Goal: Information Seeking & Learning: Check status

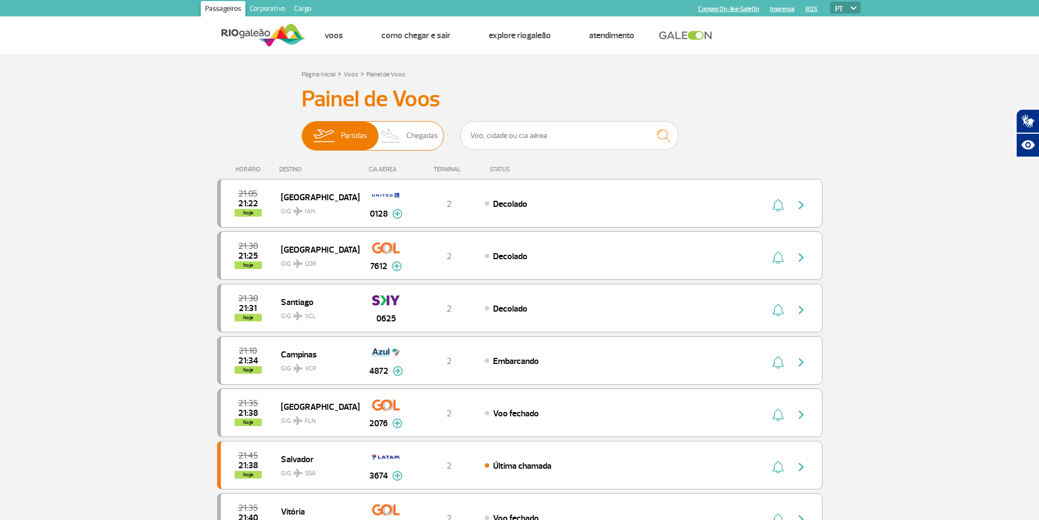
click at [404, 137] on img at bounding box center [391, 136] width 32 height 28
click at [302, 130] on input "Partidas Chegadas" at bounding box center [302, 130] width 0 height 0
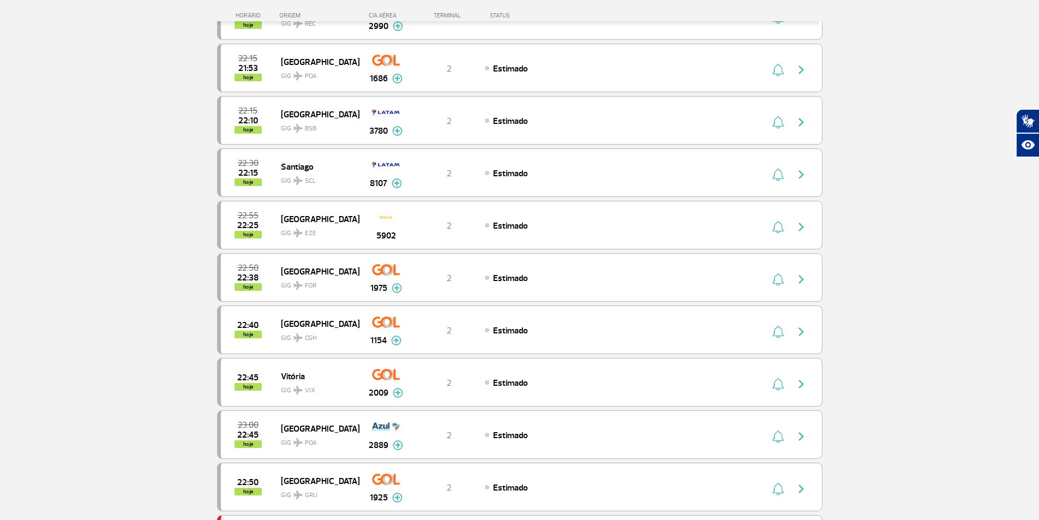
scroll to position [382, 0]
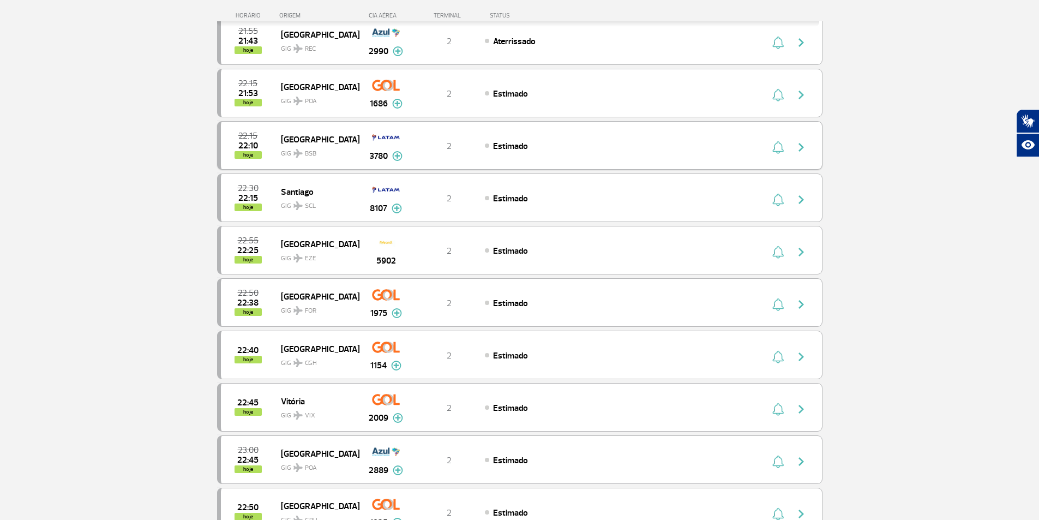
click at [807, 147] on img "button" at bounding box center [801, 147] width 13 height 13
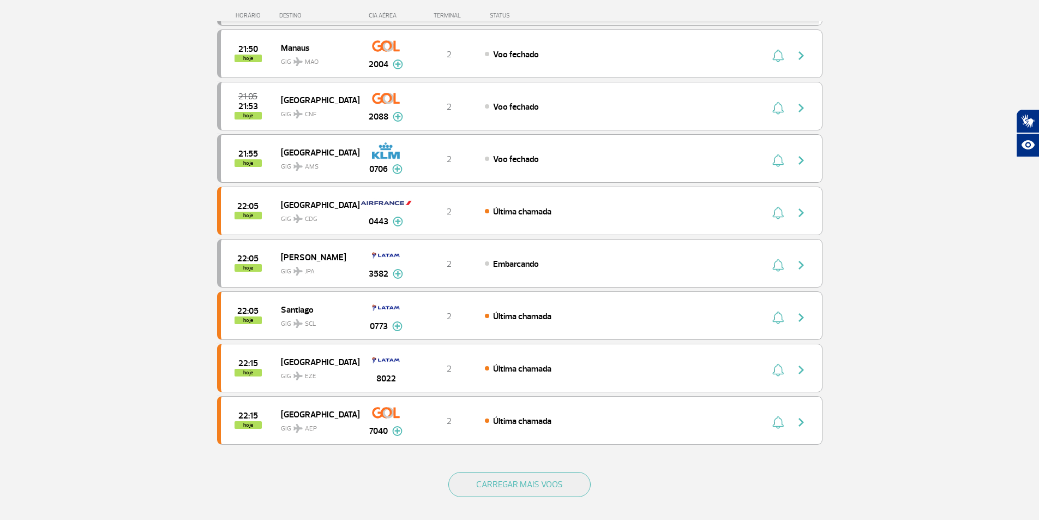
scroll to position [958, 0]
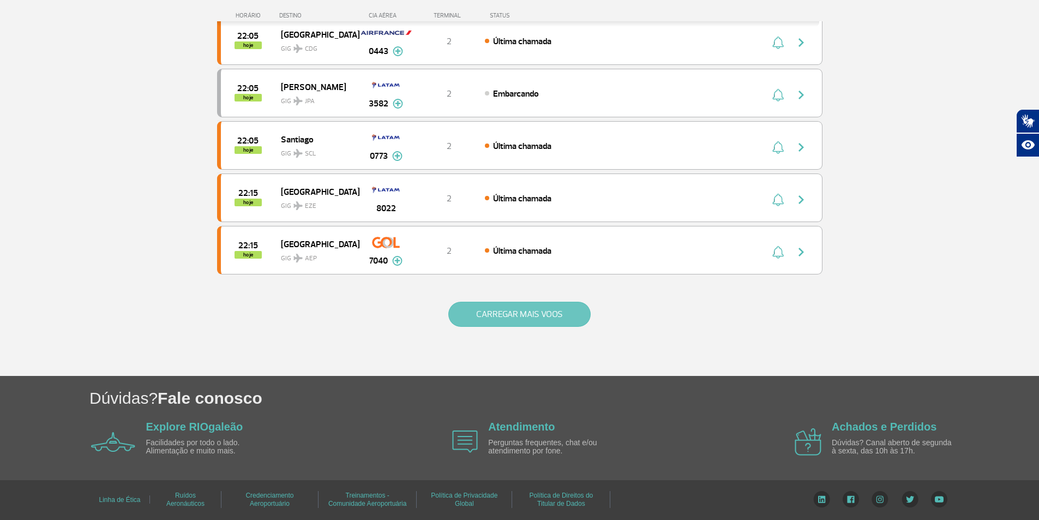
click at [550, 321] on button "CARREGAR MAIS VOOS" at bounding box center [519, 314] width 142 height 25
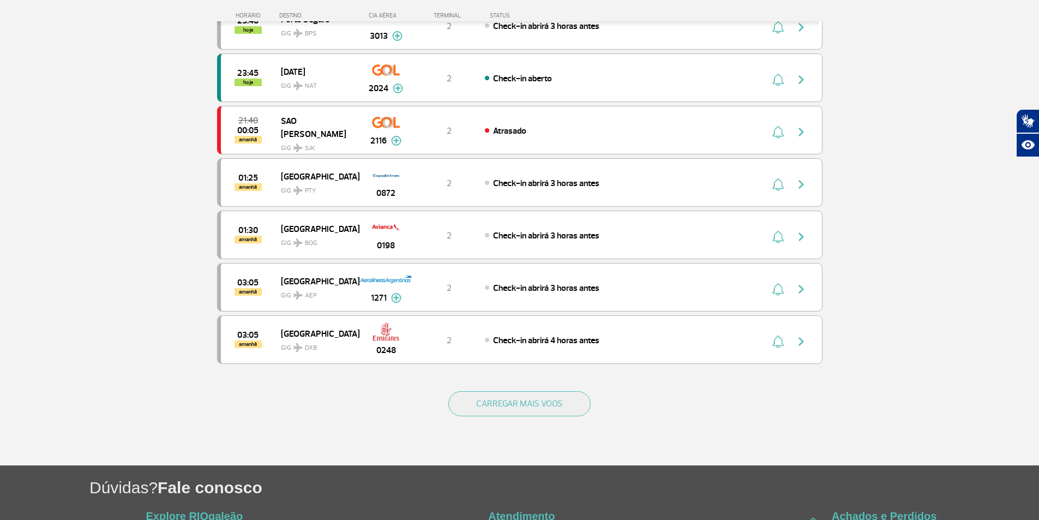
scroll to position [1940, 0]
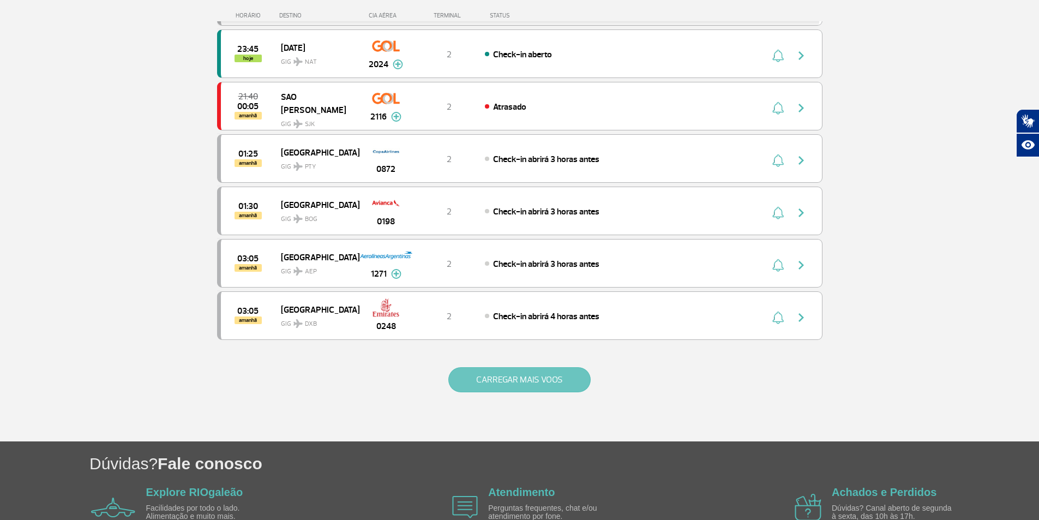
click at [507, 380] on button "CARREGAR MAIS VOOS" at bounding box center [519, 379] width 142 height 25
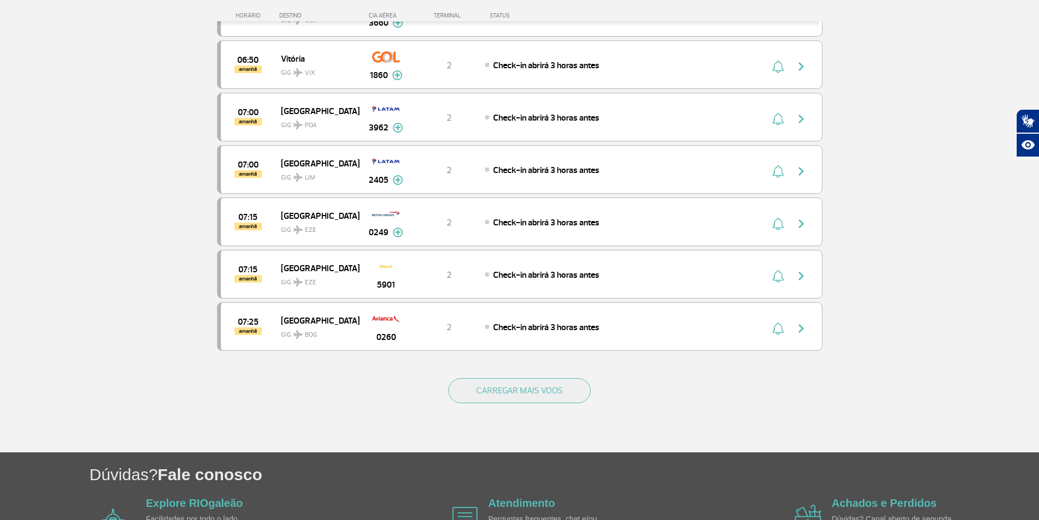
scroll to position [3052, 0]
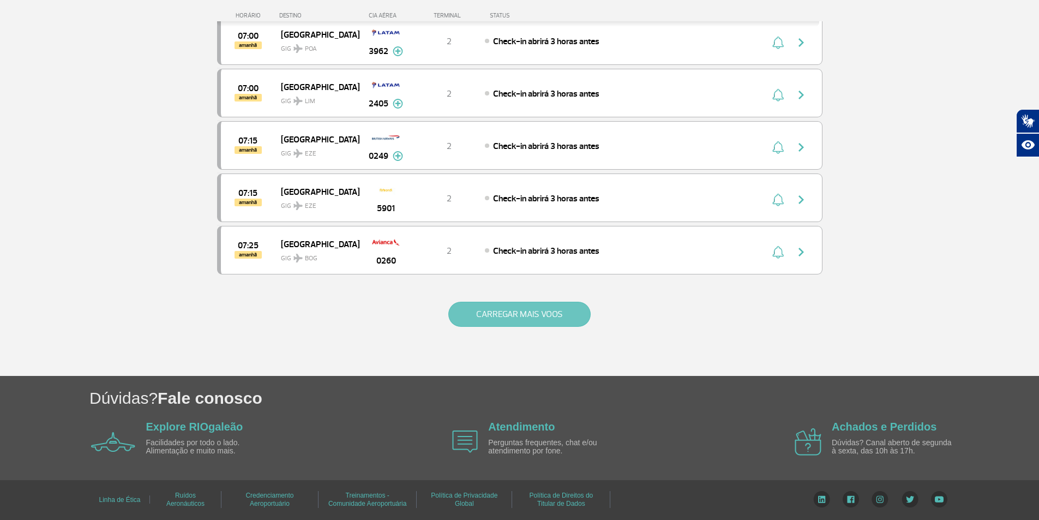
click at [542, 320] on button "CARREGAR MAIS VOOS" at bounding box center [519, 314] width 142 height 25
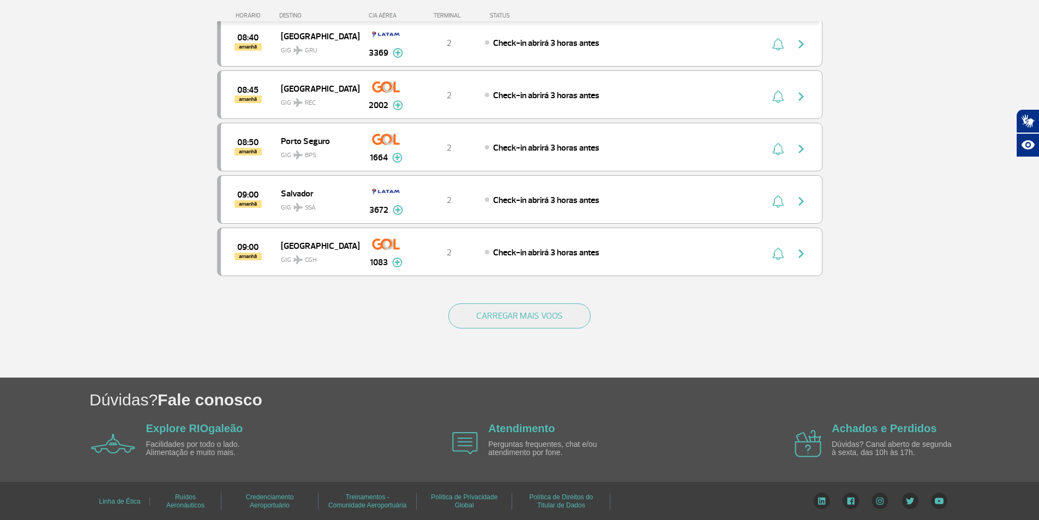
scroll to position [4100, 0]
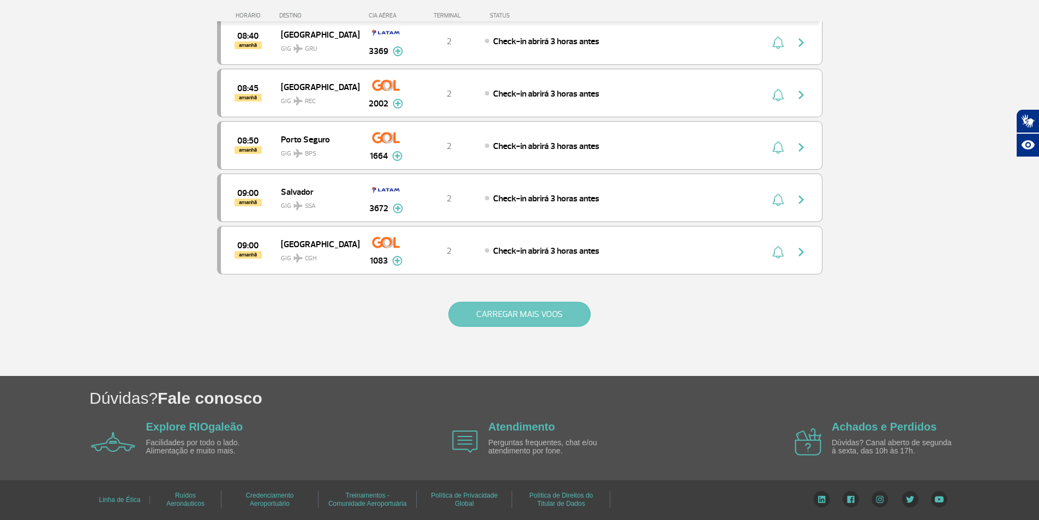
click at [522, 315] on button "CARREGAR MAIS VOOS" at bounding box center [519, 314] width 142 height 25
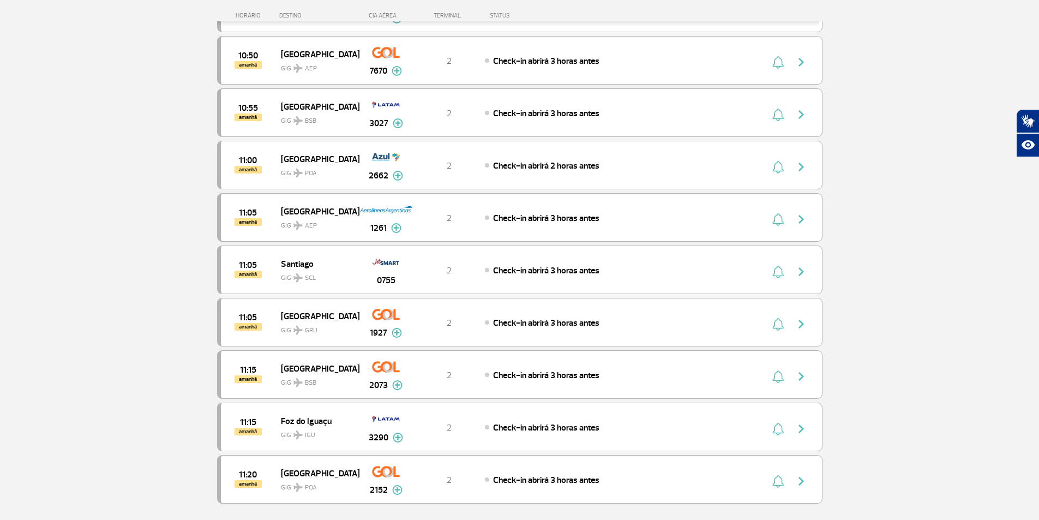
scroll to position [5147, 0]
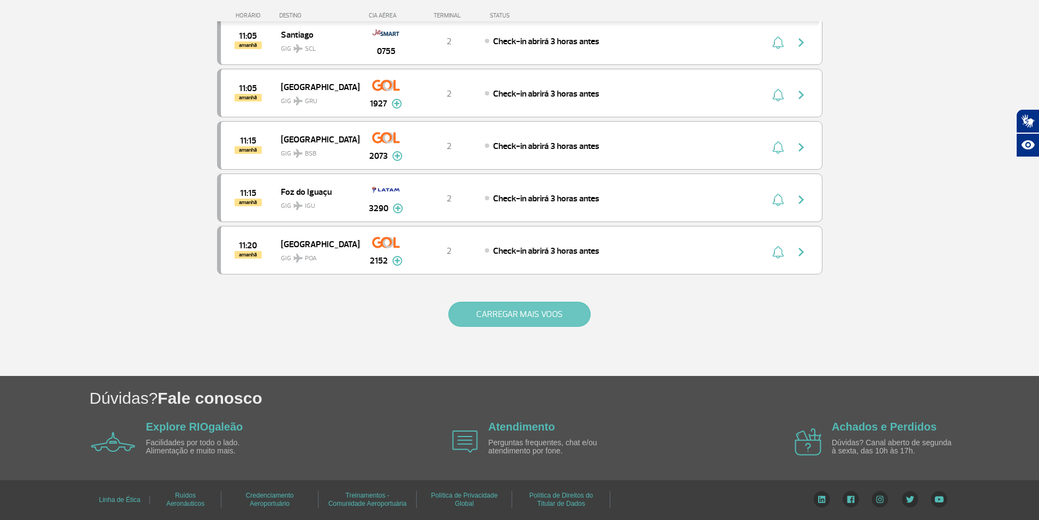
click at [523, 309] on button "CARREGAR MAIS VOOS" at bounding box center [519, 314] width 142 height 25
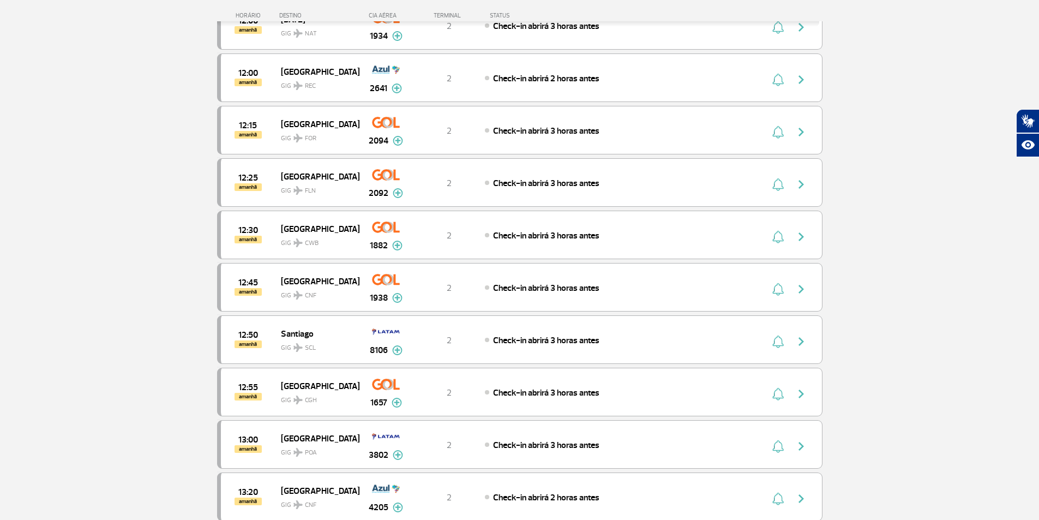
scroll to position [6020, 0]
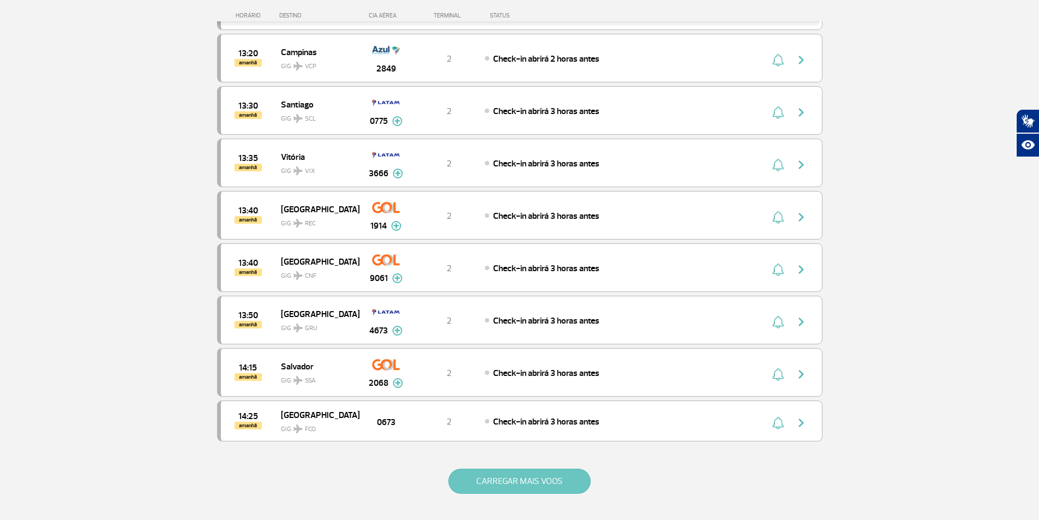
click at [515, 478] on button "CARREGAR MAIS VOOS" at bounding box center [519, 481] width 142 height 25
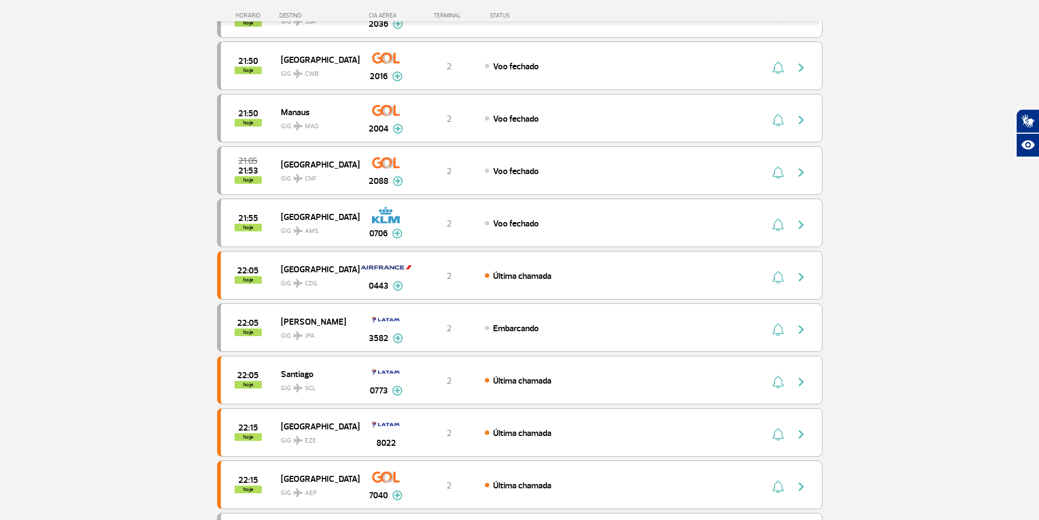
scroll to position [0, 0]
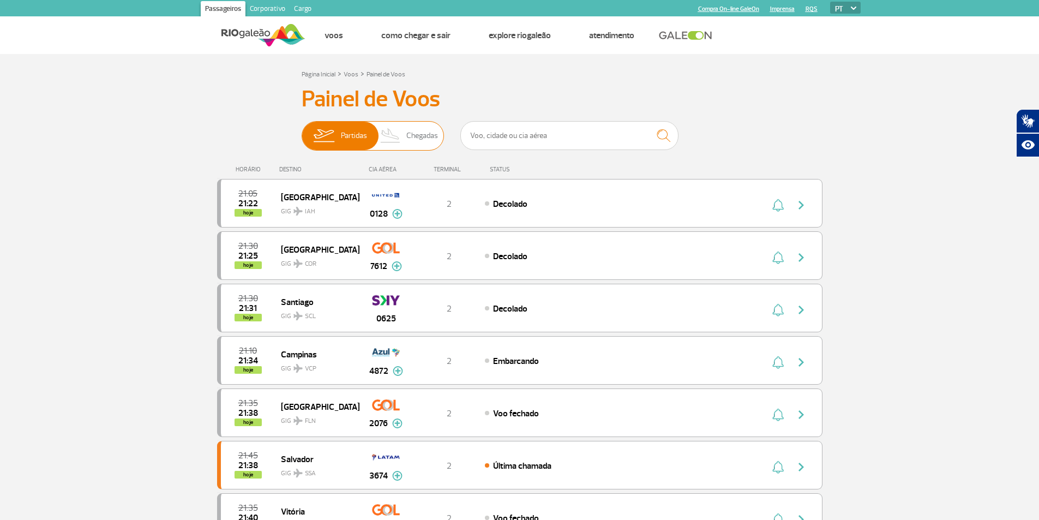
click at [436, 136] on span "Chegadas" at bounding box center [422, 136] width 32 height 28
click at [302, 130] on input "Partidas Chegadas" at bounding box center [302, 130] width 0 height 0
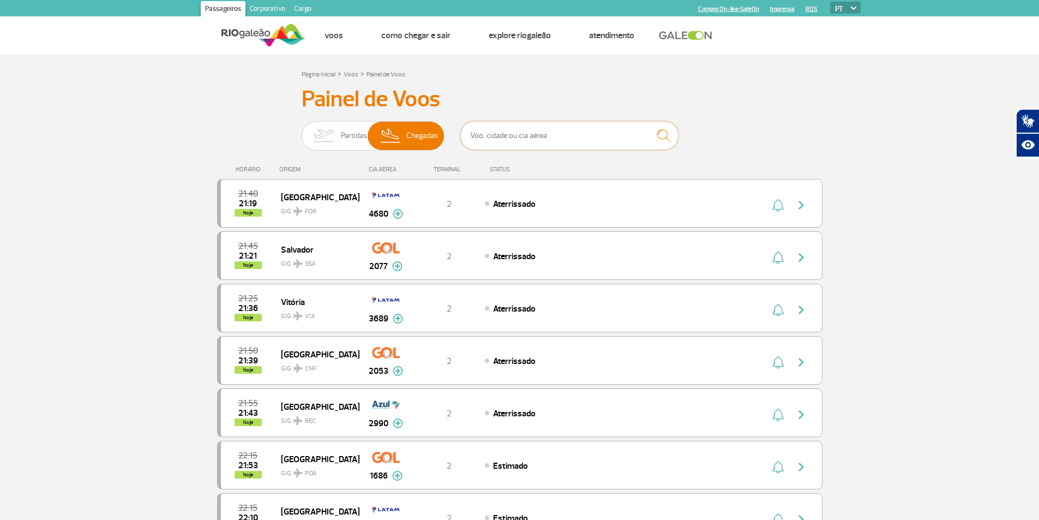
click at [541, 140] on input "text" at bounding box center [569, 135] width 218 height 29
type input "buenos"
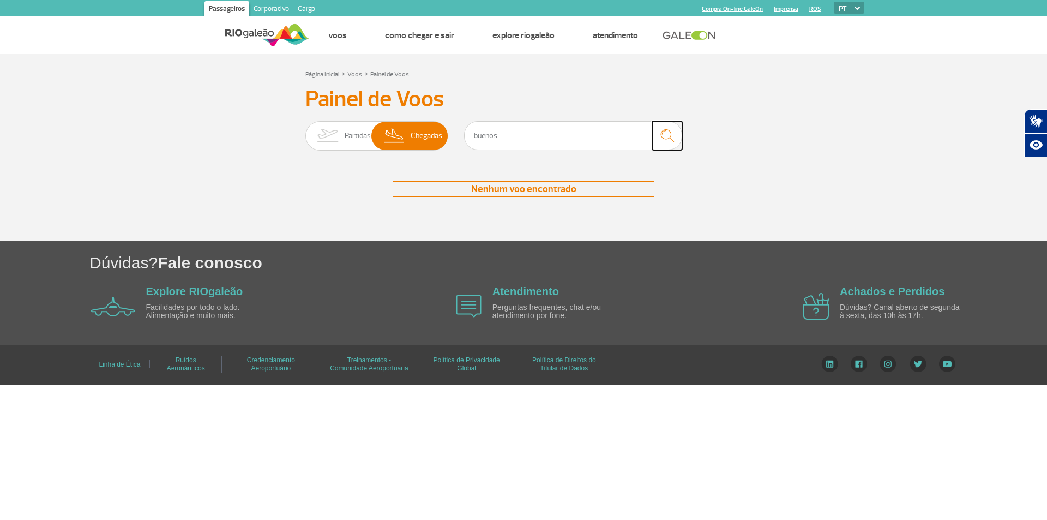
click at [669, 137] on img "submit" at bounding box center [667, 135] width 23 height 22
click at [599, 137] on input "buenos" at bounding box center [573, 135] width 218 height 29
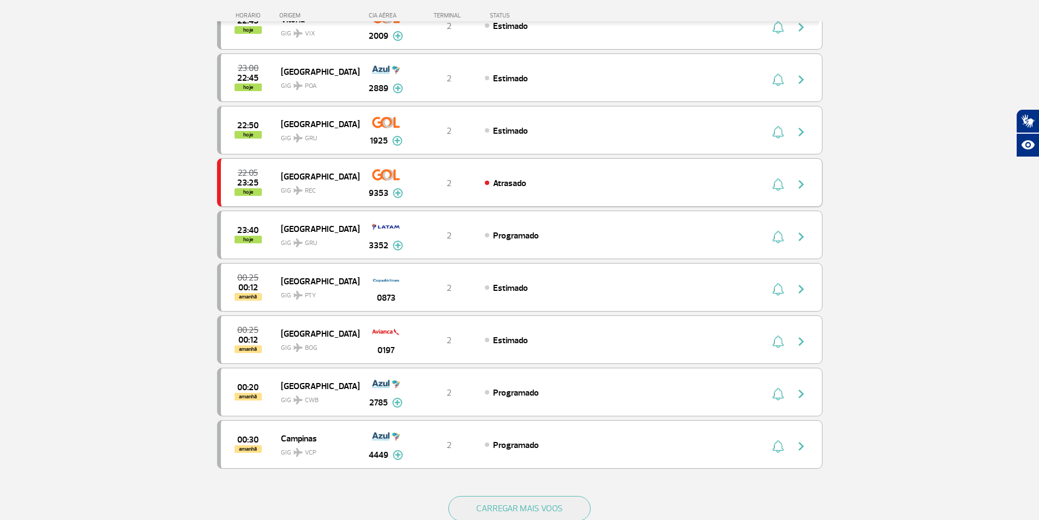
scroll to position [958, 0]
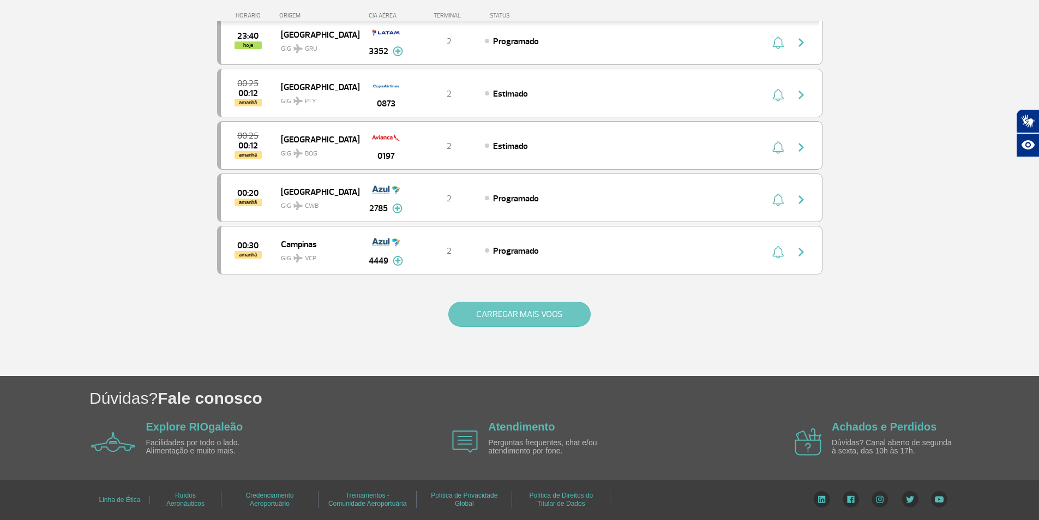
click at [499, 322] on button "CARREGAR MAIS VOOS" at bounding box center [519, 314] width 142 height 25
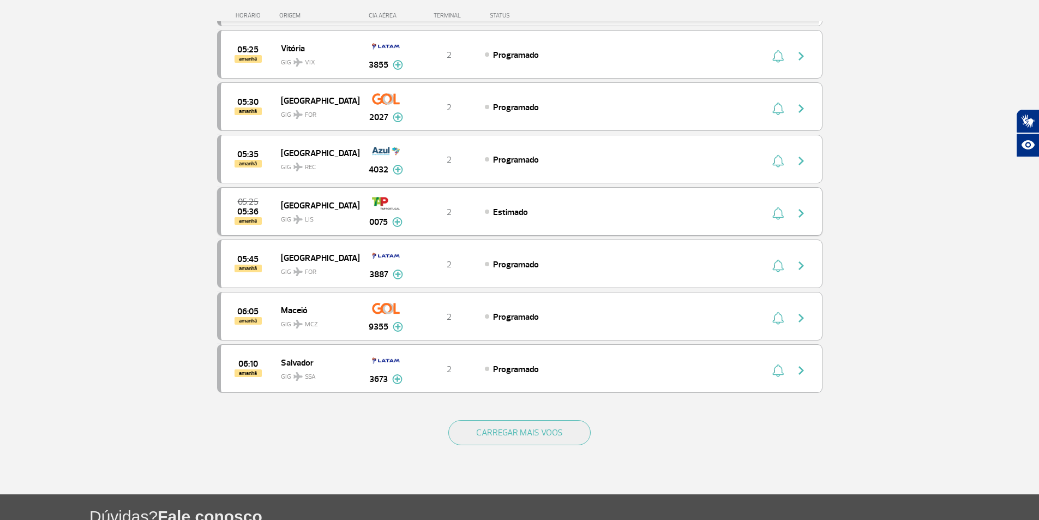
scroll to position [1997, 0]
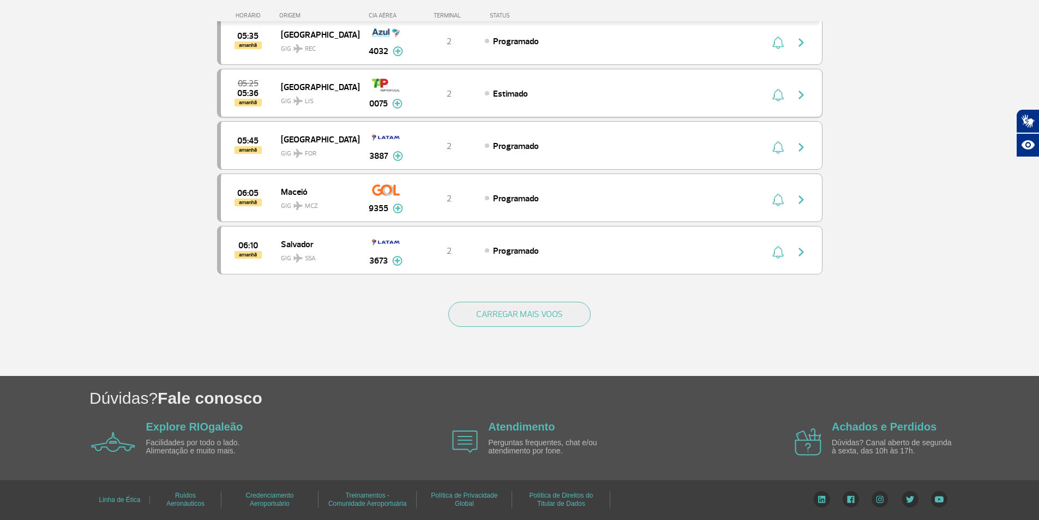
click at [501, 320] on button "CARREGAR MAIS VOOS" at bounding box center [519, 314] width 142 height 25
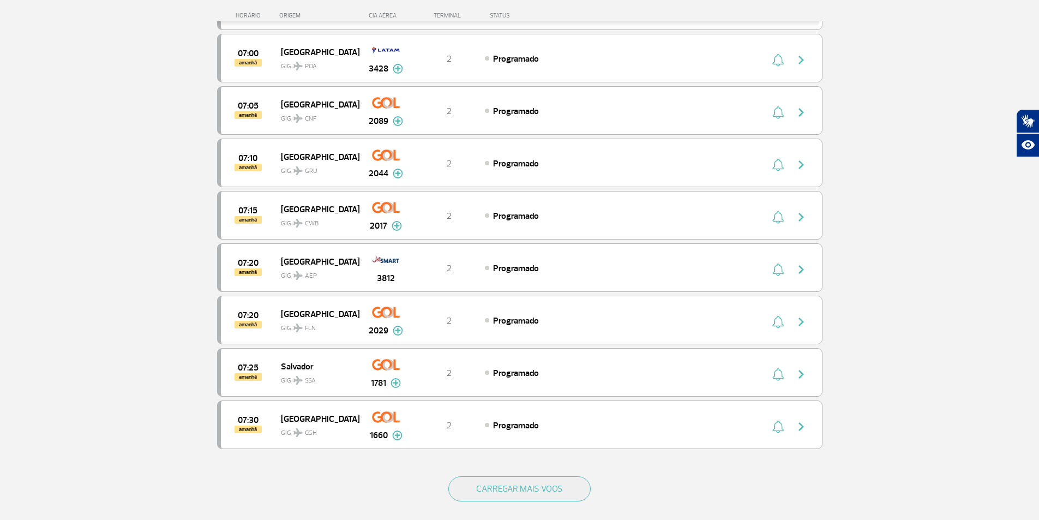
scroll to position [3045, 0]
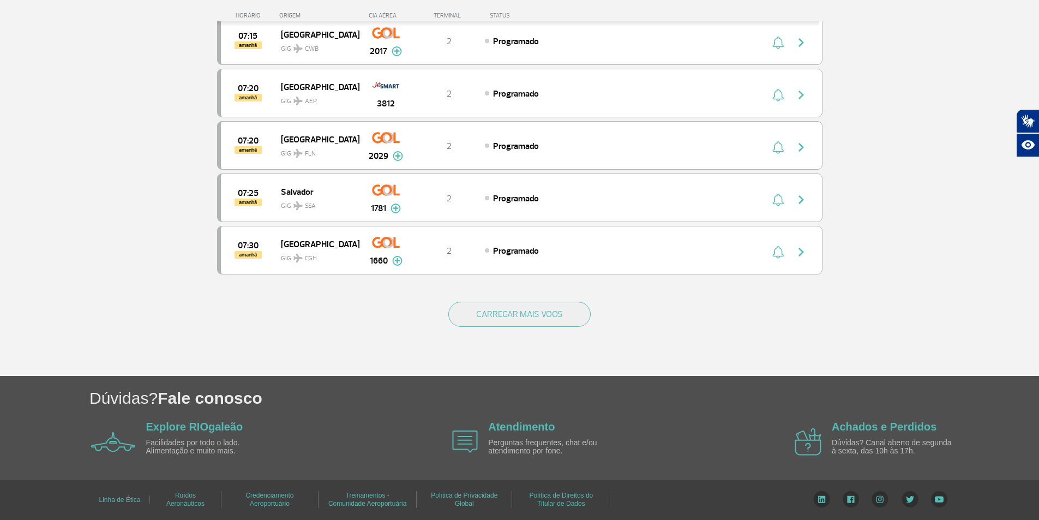
click at [501, 320] on button "CARREGAR MAIS VOOS" at bounding box center [519, 314] width 142 height 25
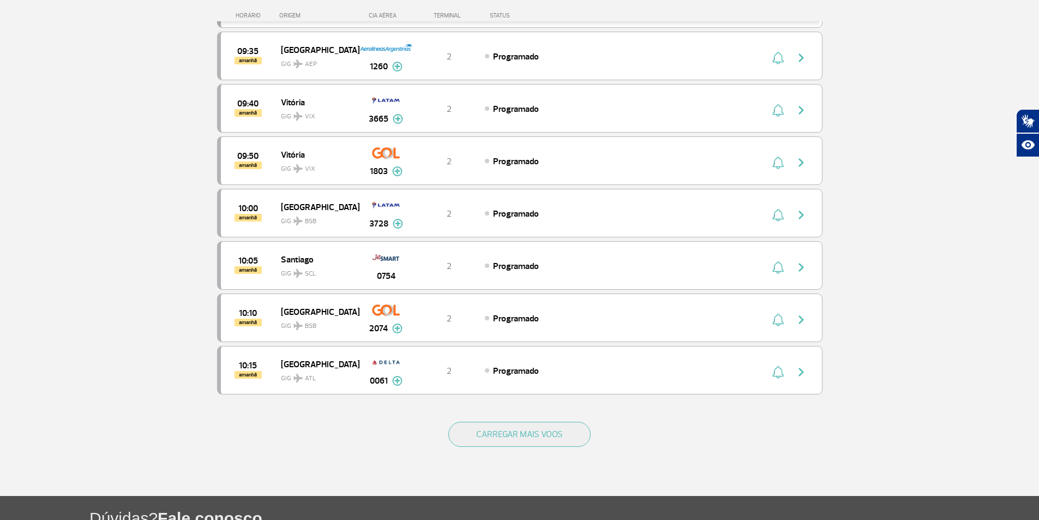
scroll to position [4092, 0]
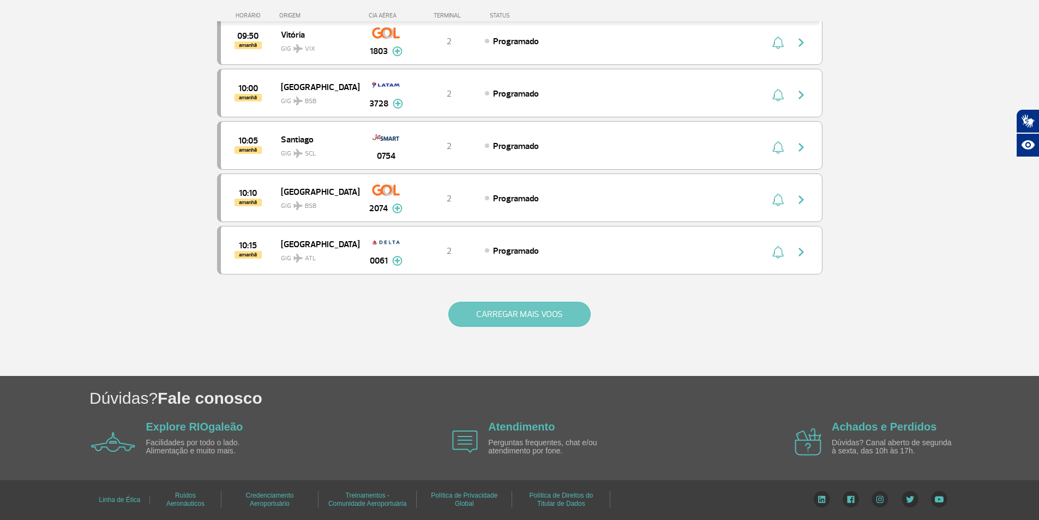
click at [507, 314] on button "CARREGAR MAIS VOOS" at bounding box center [519, 314] width 142 height 25
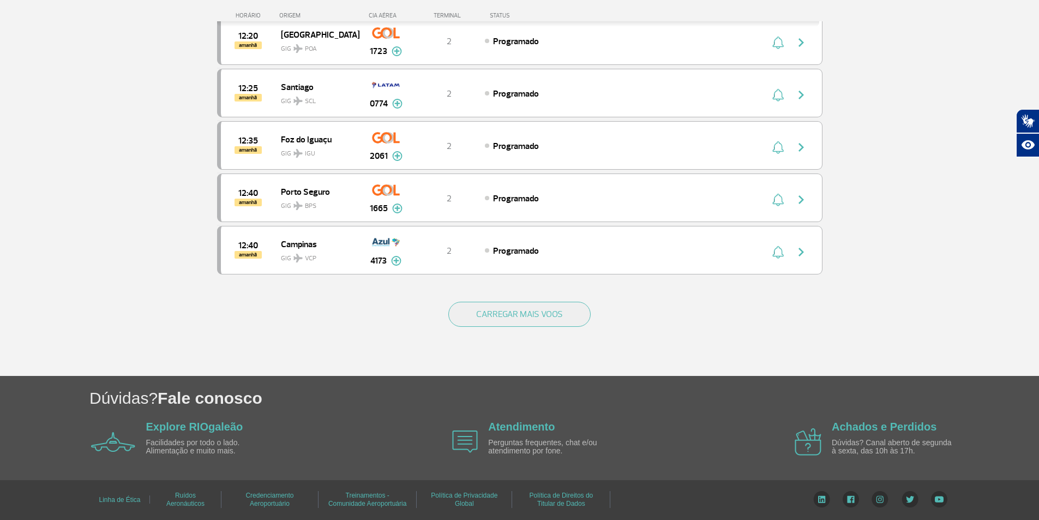
click at [507, 314] on button "CARREGAR MAIS VOOS" at bounding box center [519, 314] width 142 height 25
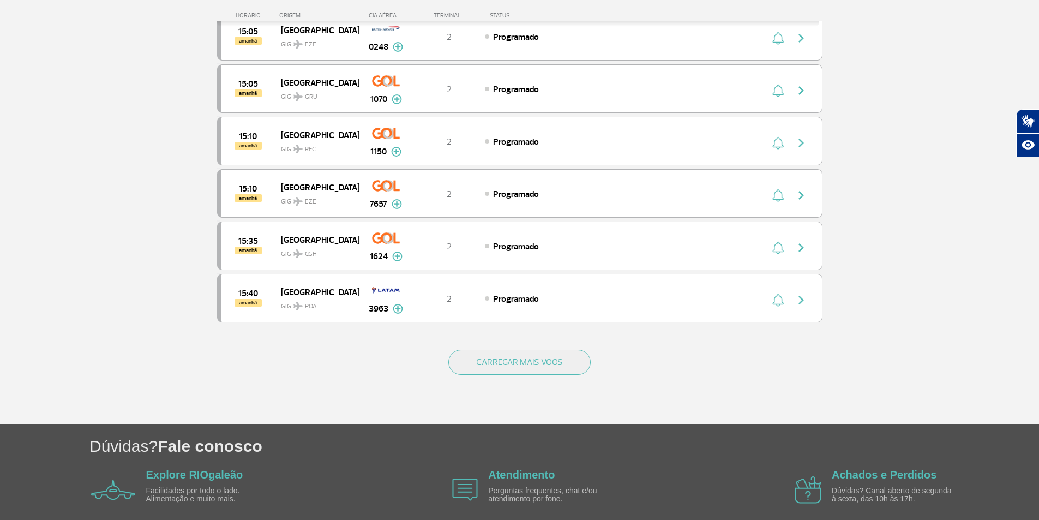
scroll to position [6132, 0]
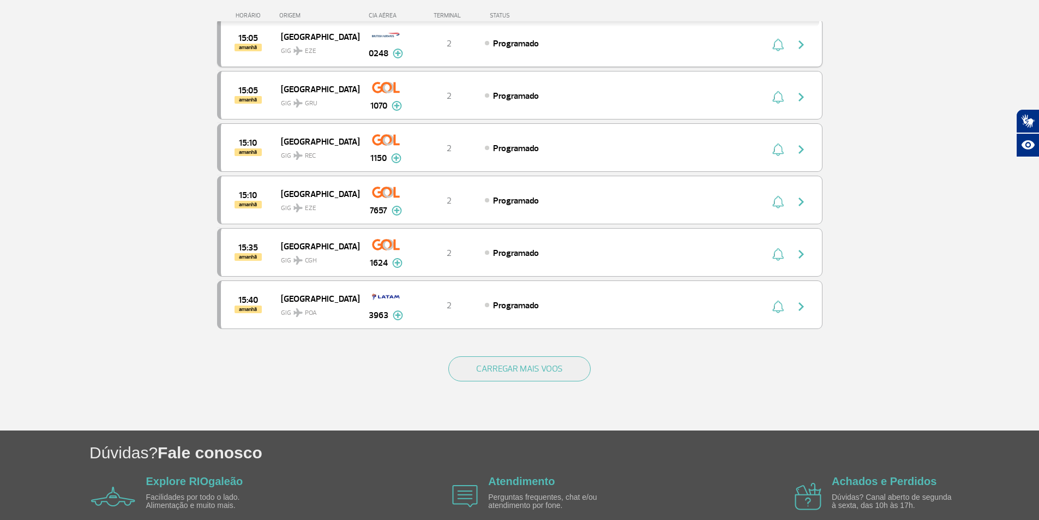
click at [550, 51] on div "15:05 amanhã [GEOGRAPHIC_DATA] GIG EZE 0248 2 Programado Parcerias: Iberia Airl…" at bounding box center [519, 43] width 605 height 49
click at [400, 54] on img at bounding box center [398, 54] width 10 height 10
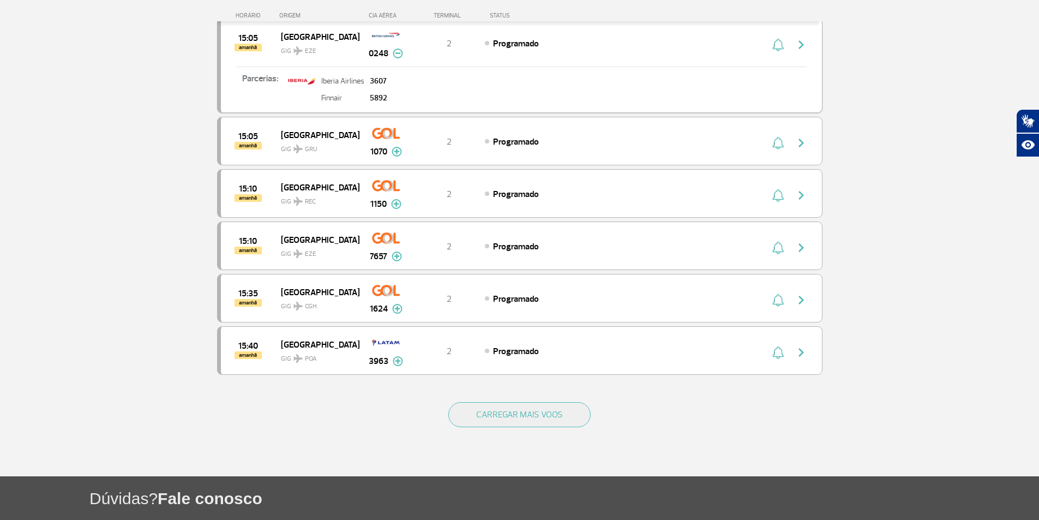
click at [376, 97] on p "5892" at bounding box center [378, 98] width 17 height 8
click at [803, 46] on img "button" at bounding box center [801, 44] width 13 height 13
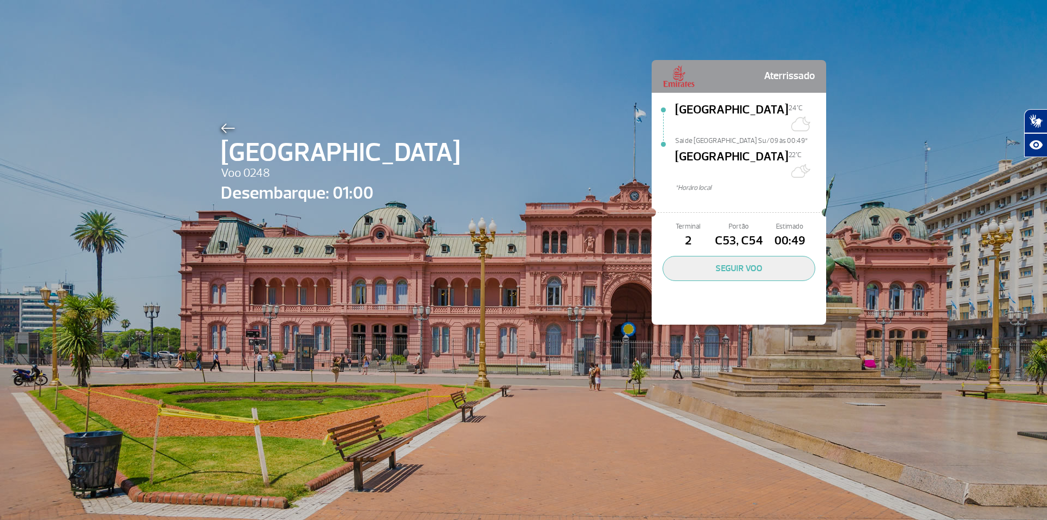
click at [226, 133] on img at bounding box center [228, 128] width 14 height 10
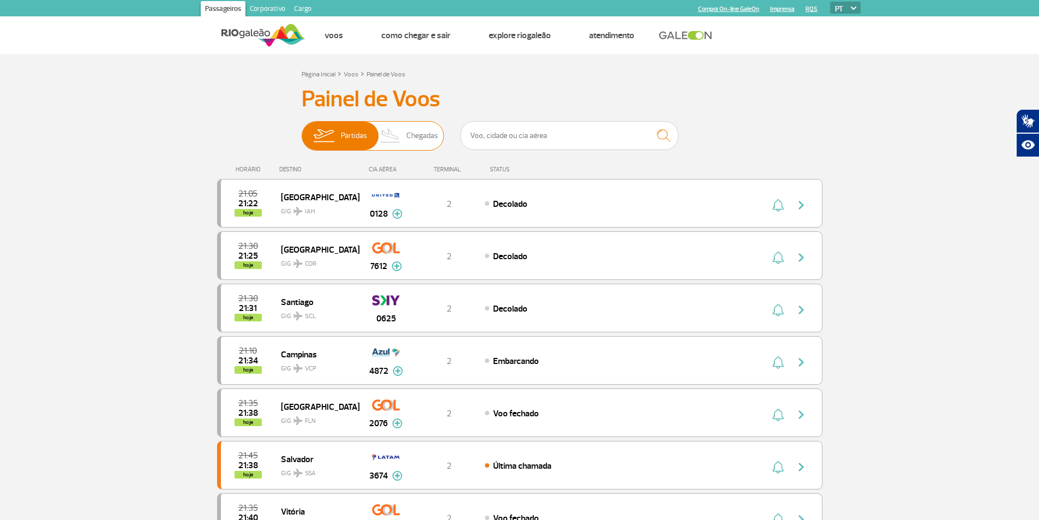
click at [413, 133] on span "Chegadas" at bounding box center [422, 136] width 32 height 28
click at [302, 130] on input "Partidas Chegadas" at bounding box center [302, 130] width 0 height 0
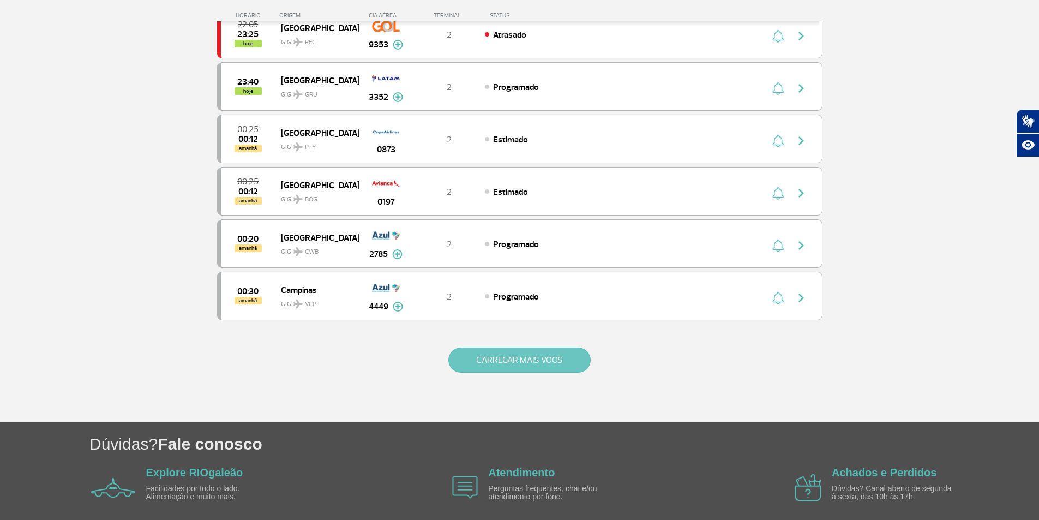
scroll to position [903, 0]
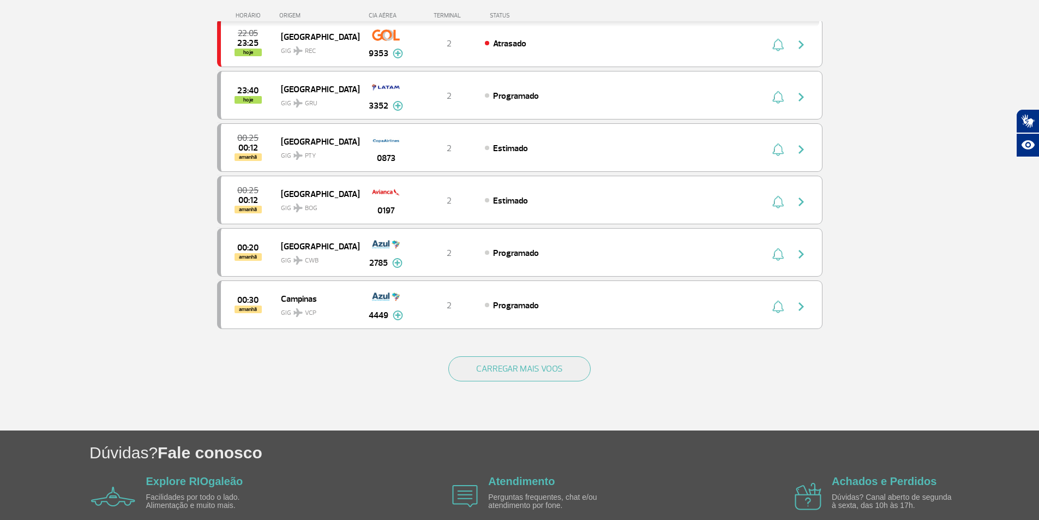
click at [530, 356] on div "CARREGAR MAIS VOOS" at bounding box center [519, 387] width 605 height 88
click at [530, 369] on button "CARREGAR MAIS VOOS" at bounding box center [519, 368] width 142 height 25
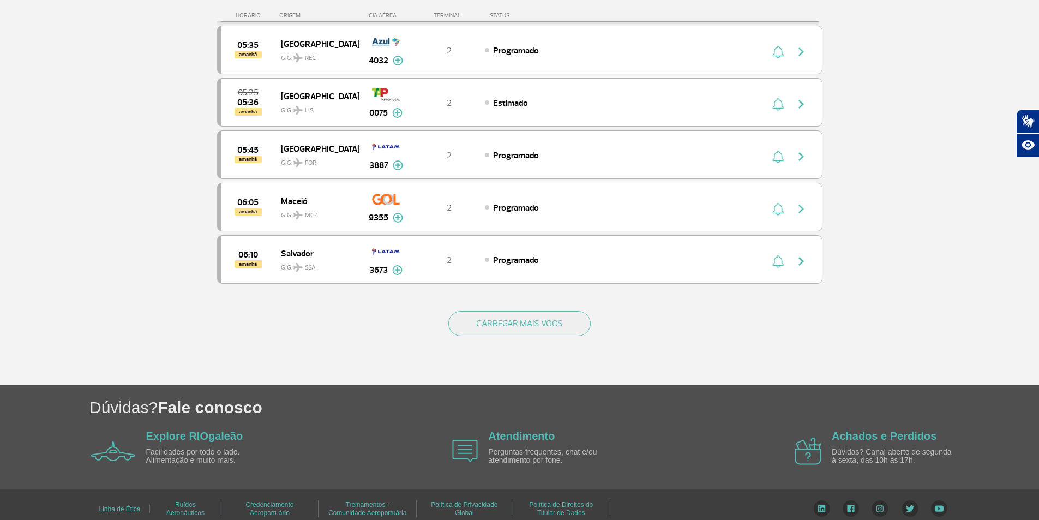
scroll to position [1997, 0]
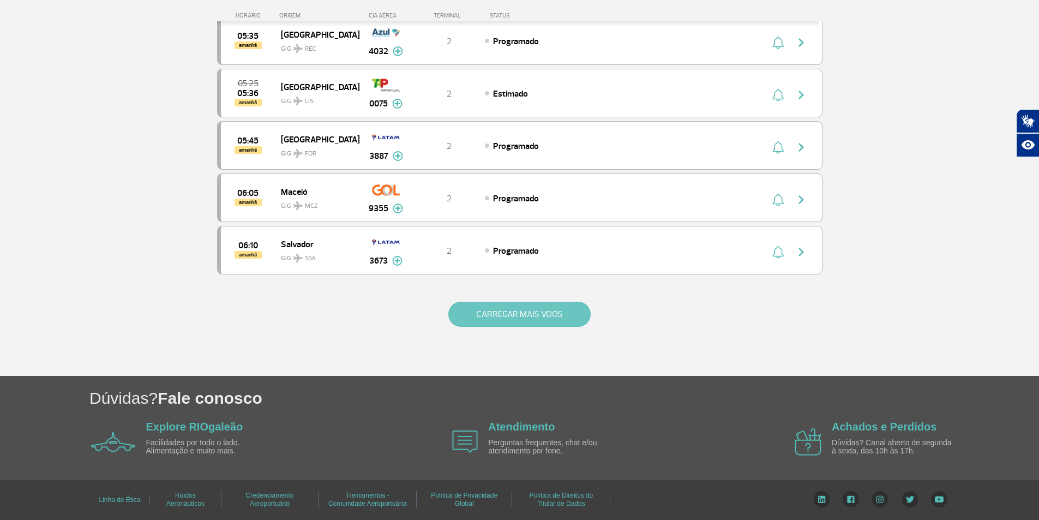
click at [524, 313] on button "CARREGAR MAIS VOOS" at bounding box center [519, 314] width 142 height 25
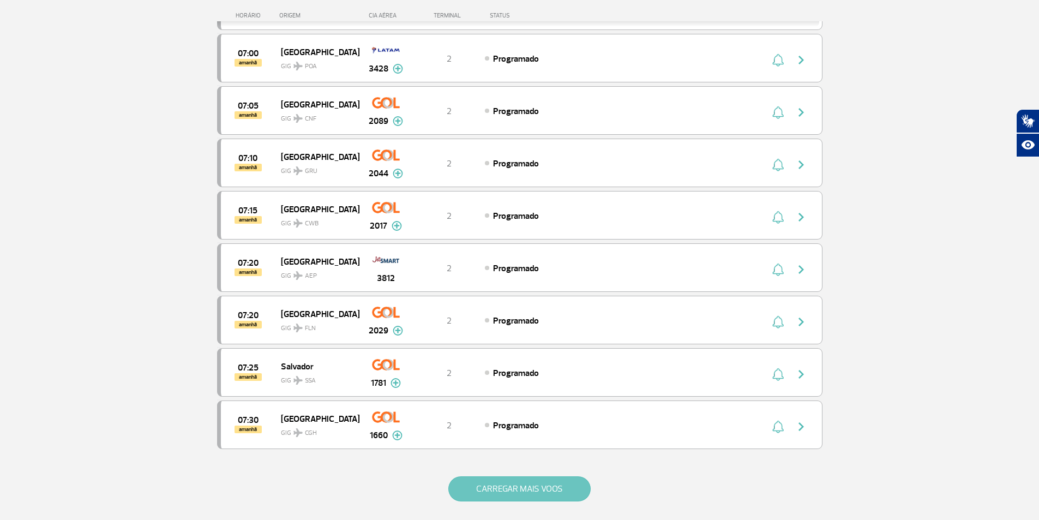
scroll to position [3045, 0]
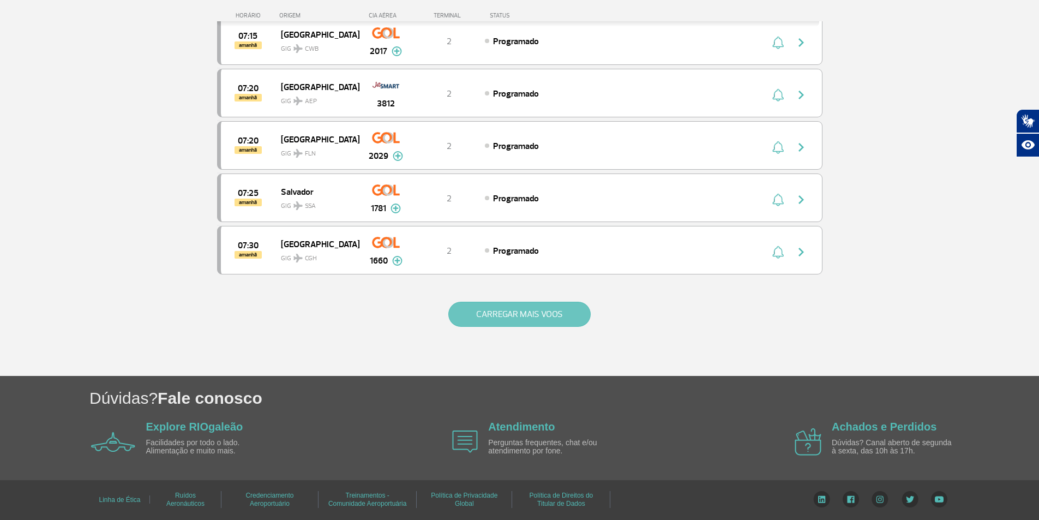
click at [522, 315] on button "CARREGAR MAIS VOOS" at bounding box center [519, 314] width 142 height 25
click at [525, 309] on button "CARREGAR MAIS VOOS" at bounding box center [519, 314] width 142 height 25
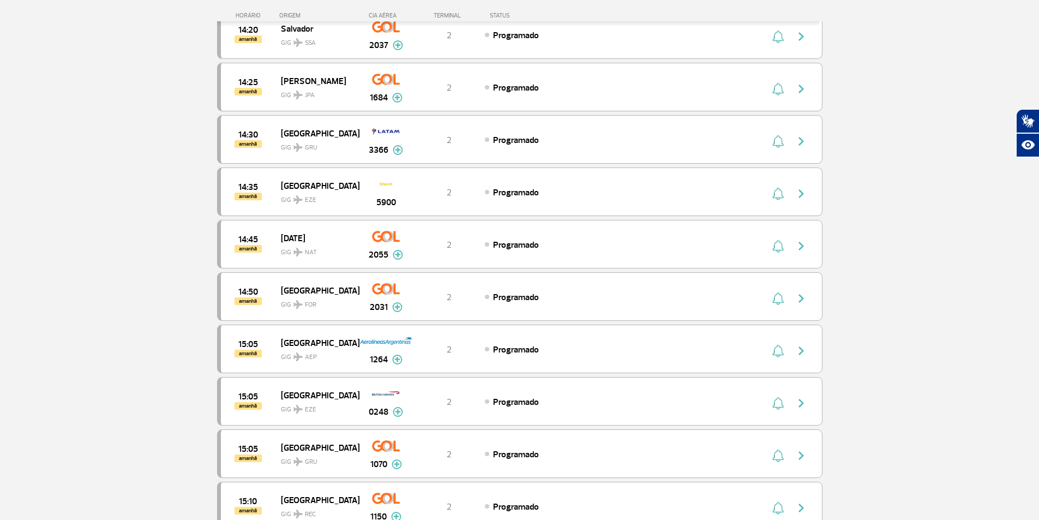
scroll to position [5803, 0]
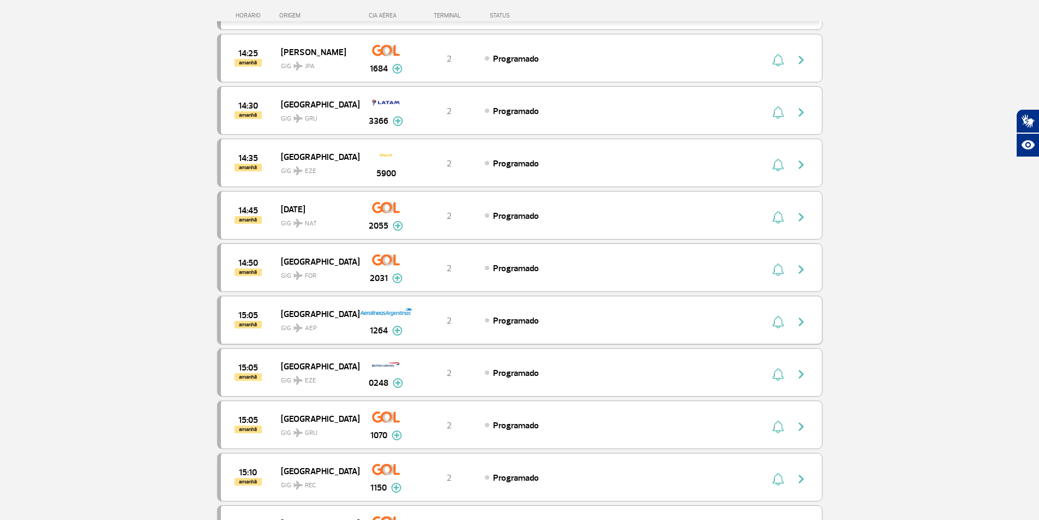
click at [673, 341] on div "15:05 amanhã [GEOGRAPHIC_DATA] GIG AEP 1264 2 Programado Parcerias: GOL Transpo…" at bounding box center [519, 320] width 605 height 49
click at [676, 322] on div "Programado" at bounding box center [605, 320] width 241 height 12
click at [676, 322] on div "15:05 amanhã [GEOGRAPHIC_DATA] GIG AEP 1264 2 Programado Parcerias: GOL Transpo…" at bounding box center [519, 320] width 605 height 49
click at [806, 320] on img "button" at bounding box center [801, 321] width 13 height 13
click at [804, 323] on img "button" at bounding box center [801, 321] width 13 height 13
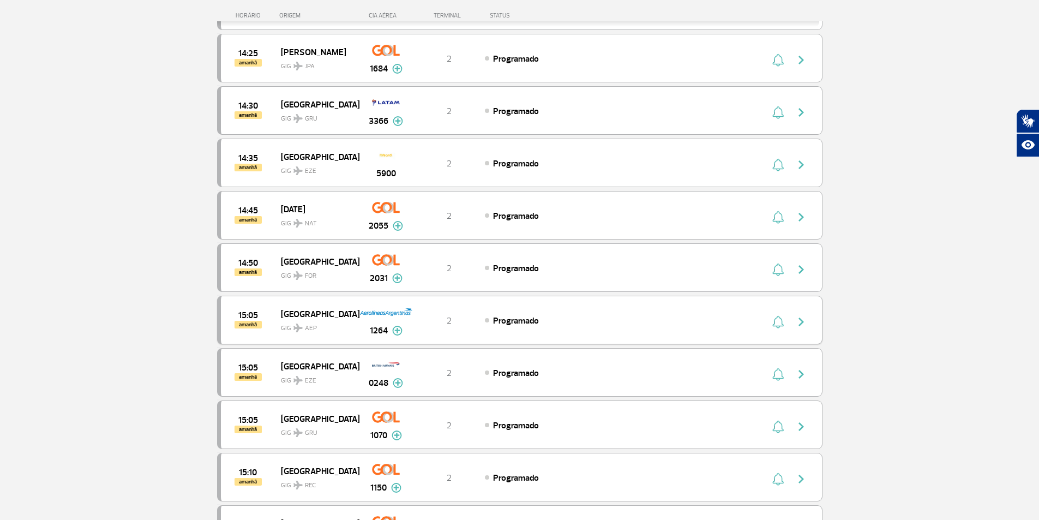
click at [573, 308] on div "15:05 amanhã [GEOGRAPHIC_DATA] GIG AEP 1264 2 Programado Parcerias: GOL Transpo…" at bounding box center [519, 320] width 605 height 49
click at [392, 334] on img at bounding box center [397, 331] width 10 height 10
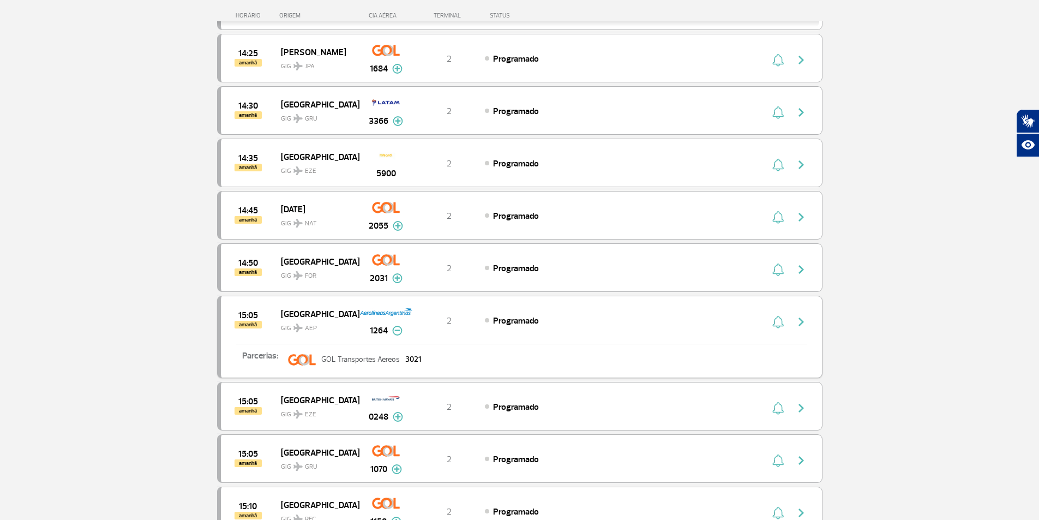
click at [803, 321] on img "button" at bounding box center [801, 321] width 13 height 13
